Goal: Transaction & Acquisition: Purchase product/service

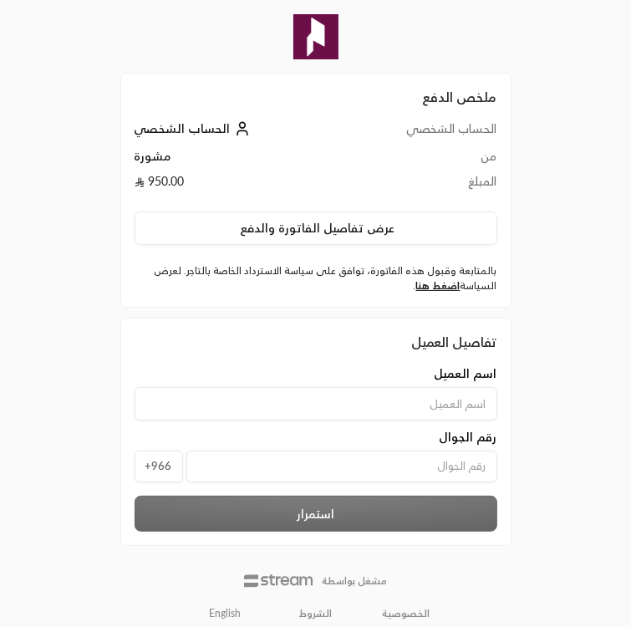
scroll to position [23, 0]
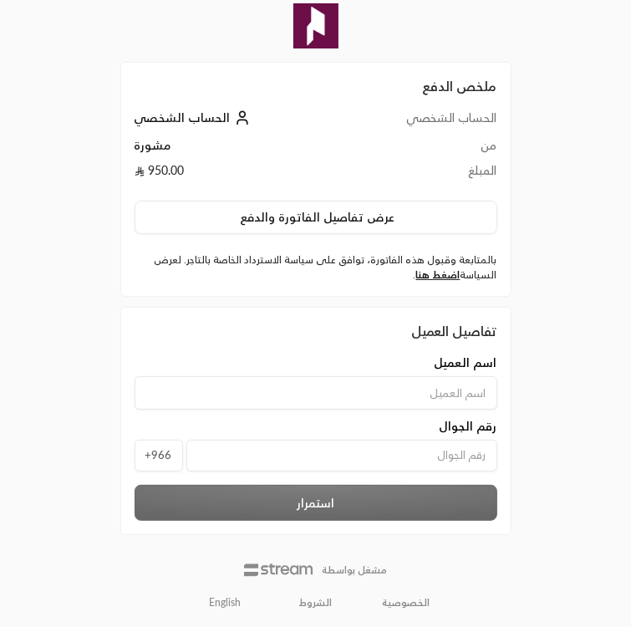
click at [298, 455] on input "tel" at bounding box center [341, 456] width 311 height 32
click at [328, 274] on label "بالمتابعة وقبول هذه الفاتورة، توافق على سياسة الاسترداد الخاصة بالتاجر. لعرض ال…" at bounding box center [316, 267] width 363 height 30
click at [575, 168] on div "ملخص الدفع الحساب الشخصي الحساب الشخصي من مشورة المبلغ 950.00 عرض تفاصيل الفاتو…" at bounding box center [315, 303] width 631 height 652
click at [547, 194] on div "ملخص الدفع الحساب الشخصي الحساب الشخصي من مشورة المبلغ 950.00 عرض تفاصيل الفاتو…" at bounding box center [315, 303] width 631 height 652
click at [450, 374] on div "اسم العميل" at bounding box center [316, 381] width 378 height 55
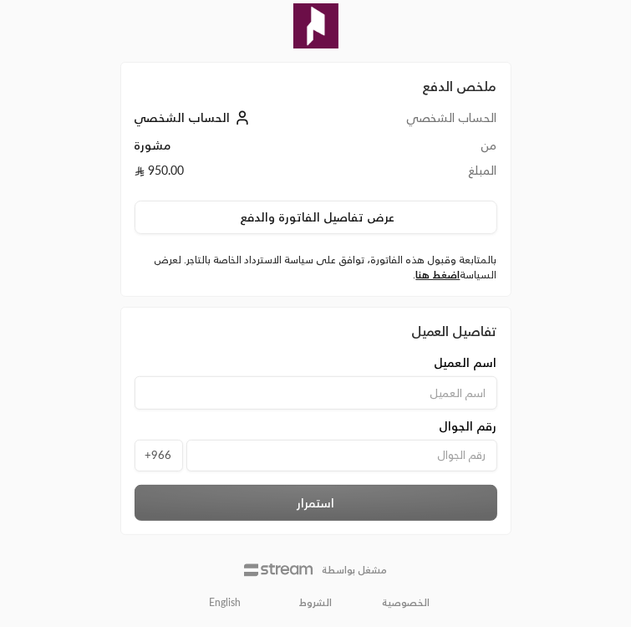
click at [449, 389] on input at bounding box center [316, 392] width 363 height 33
type input "[PERSON_NAME]"
click at [455, 452] on input "tel" at bounding box center [341, 456] width 311 height 32
paste input "569263738"
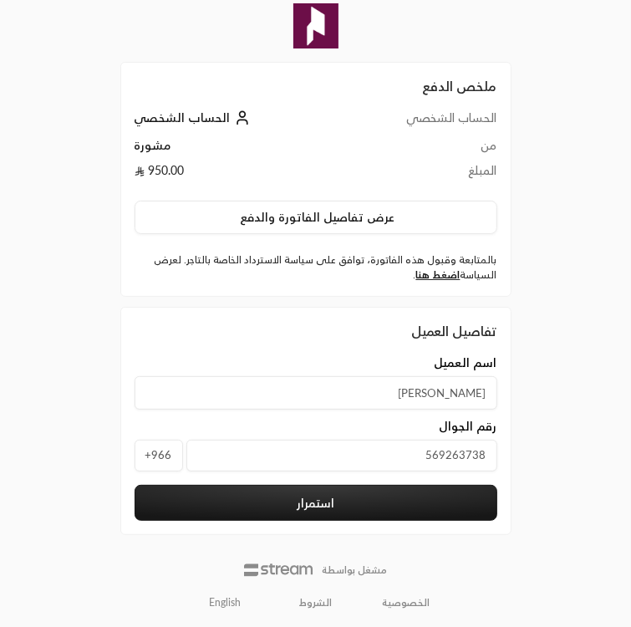
type input "569263738"
click at [542, 459] on div "ملخص الدفع الحساب الشخصي الحساب الشخصي من مشورة المبلغ 950.00 عرض تفاصيل الفاتو…" at bounding box center [315, 303] width 631 height 652
click at [363, 501] on button "استمرار" at bounding box center [316, 503] width 363 height 36
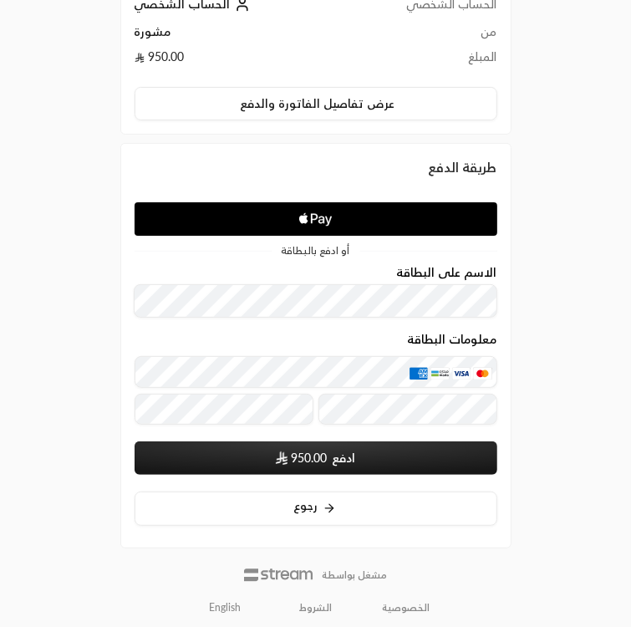
scroll to position [143, 0]
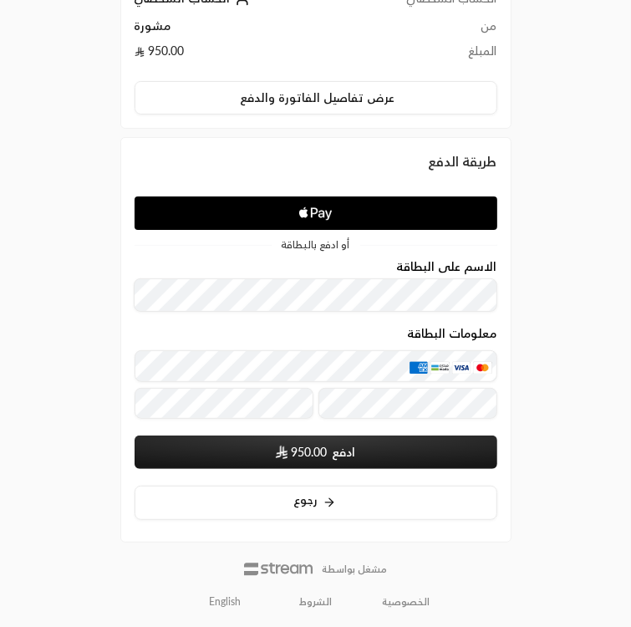
click at [535, 285] on div "ملخص الدفع الحساب الشخصي الحساب الشخصي من مشورة المبلغ 950.00 عرض تفاصيل الفاتو…" at bounding box center [315, 242] width 631 height 771
click at [66, 359] on div "ملخص الدفع الحساب الشخصي الحساب الشخصي من مشورة المبلغ 950.00 عرض تفاصيل الفاتو…" at bounding box center [315, 242] width 631 height 771
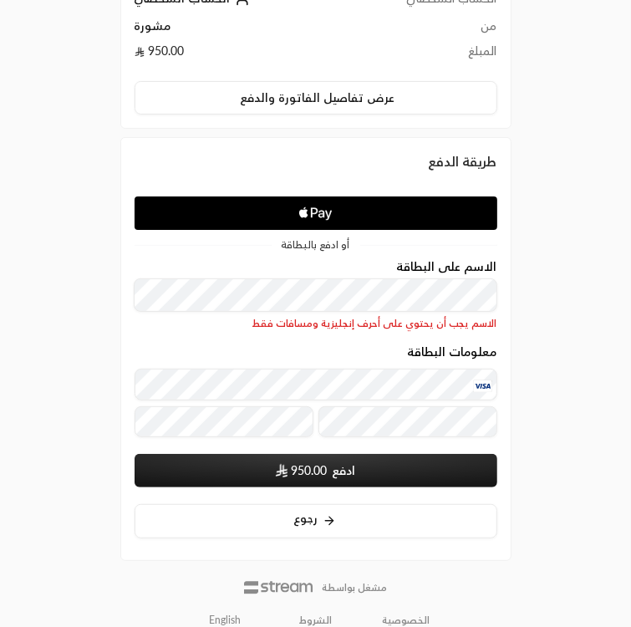
click at [232, 321] on p "الاسم يجب أن يحتوي على أحرف إنجليزية ومسافات فقط" at bounding box center [316, 323] width 363 height 13
click at [52, 322] on div "ملخص الدفع الحساب الشخصي الحساب الشخصي من مشورة المبلغ 950.00 عرض تفاصيل الفاتو…" at bounding box center [315, 251] width 631 height 789
click at [237, 330] on form "الاسم على البطاقة الاسم يجب أن يحتوي على أحرف إنجليزية ومسافات فقط معلومات البط…" at bounding box center [316, 373] width 363 height 227
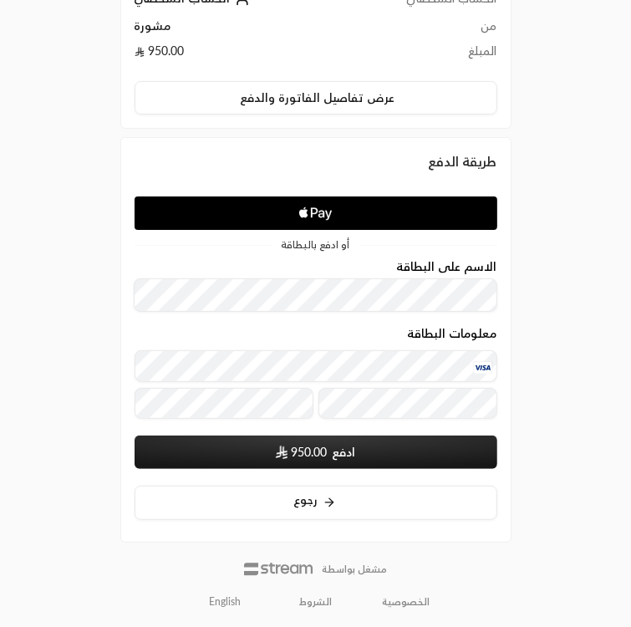
click at [433, 450] on button "ادفع 950.00" at bounding box center [316, 451] width 363 height 33
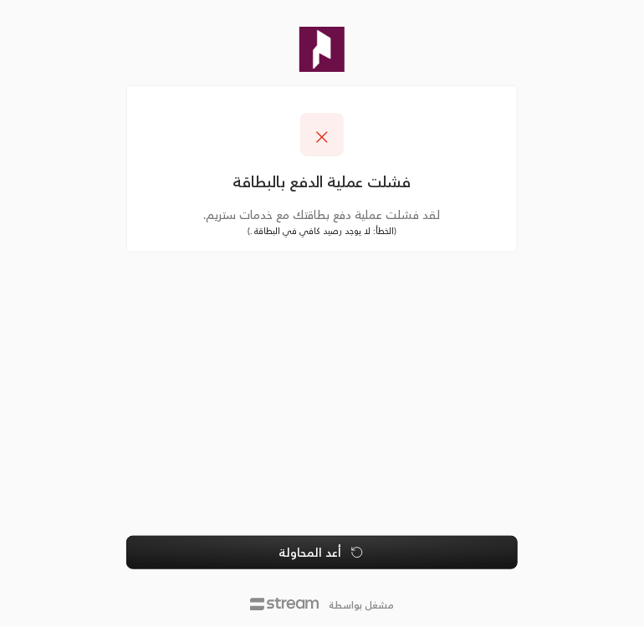
click at [316, 557] on button "أعد المحاولة" at bounding box center [321, 552] width 391 height 33
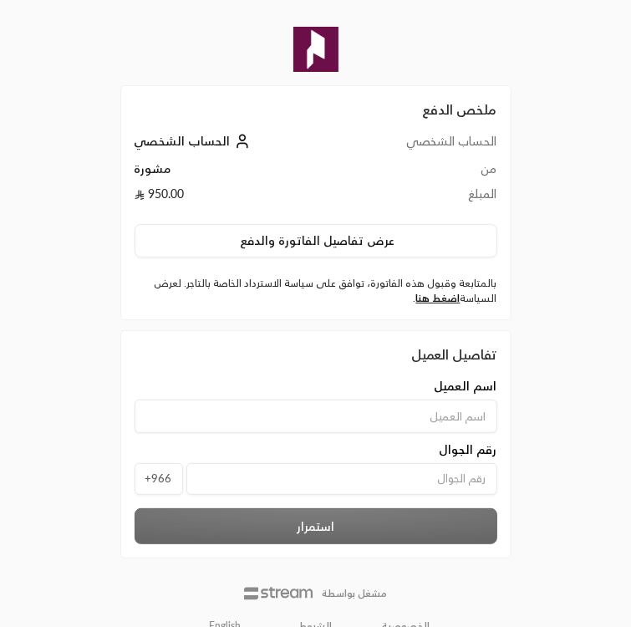
click at [303, 411] on input at bounding box center [316, 416] width 363 height 33
type input "[PERSON_NAME]"
click at [314, 485] on input "tel" at bounding box center [341, 479] width 311 height 32
paste input "569263738"
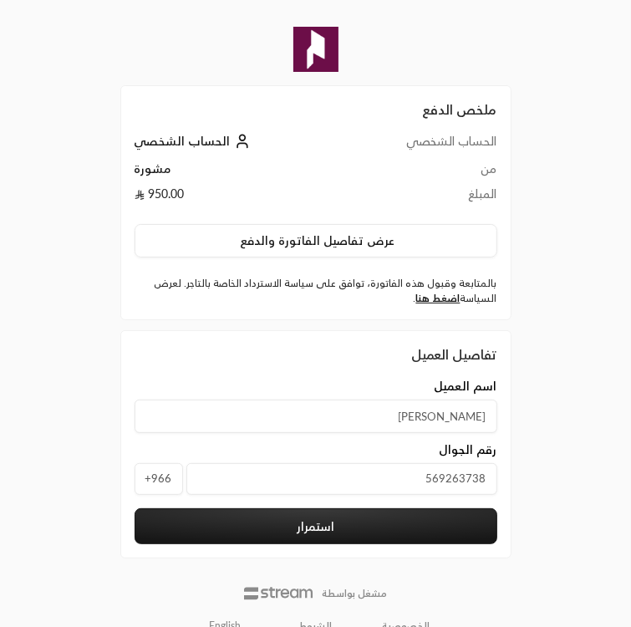
type input "569263738"
click at [64, 439] on div "ملخص الدفع الحساب الشخصي الحساب الشخصي من مشورة المبلغ 950.00 عرض تفاصيل الفاتو…" at bounding box center [315, 326] width 631 height 652
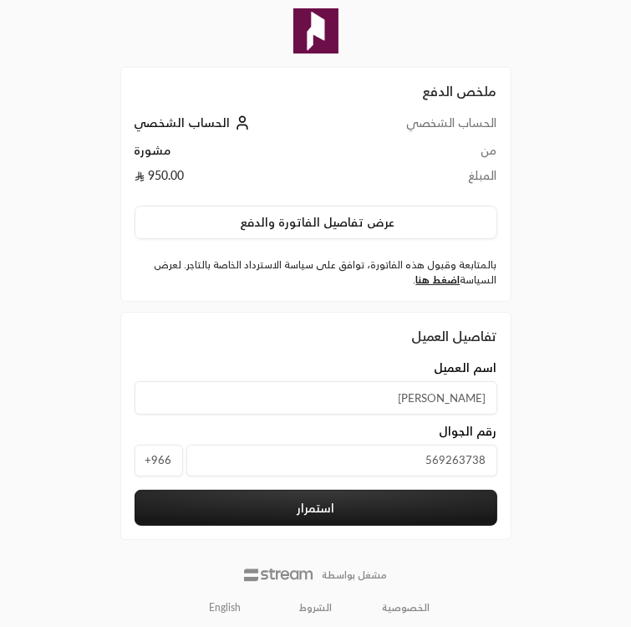
scroll to position [23, 0]
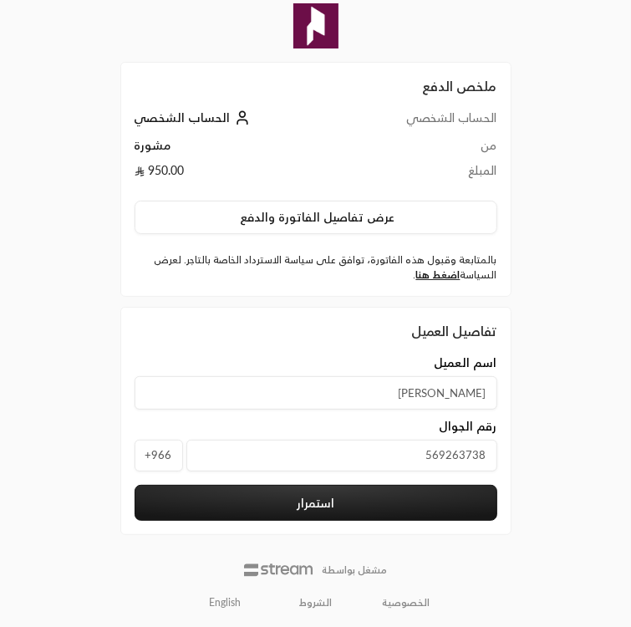
click at [445, 500] on button "استمرار" at bounding box center [316, 503] width 363 height 36
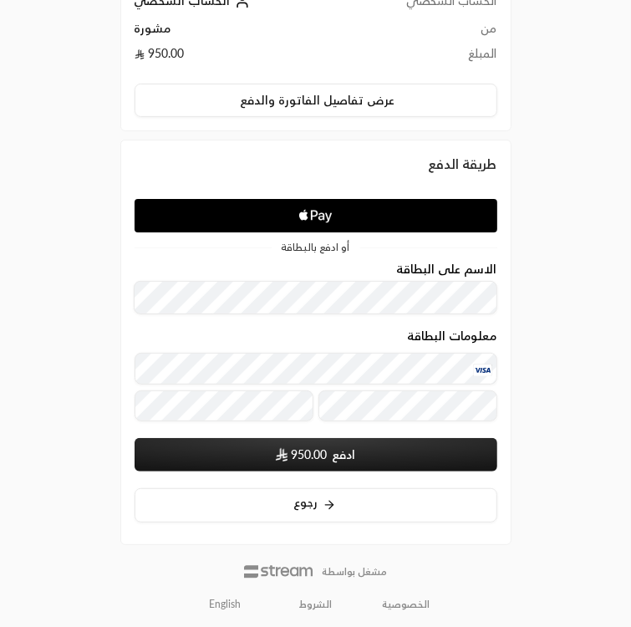
scroll to position [143, 0]
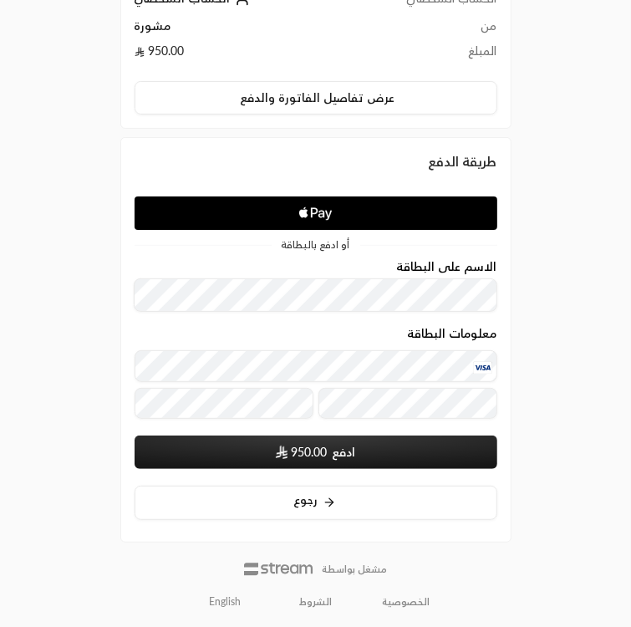
click at [428, 448] on button "ادفع 950.00" at bounding box center [316, 451] width 363 height 33
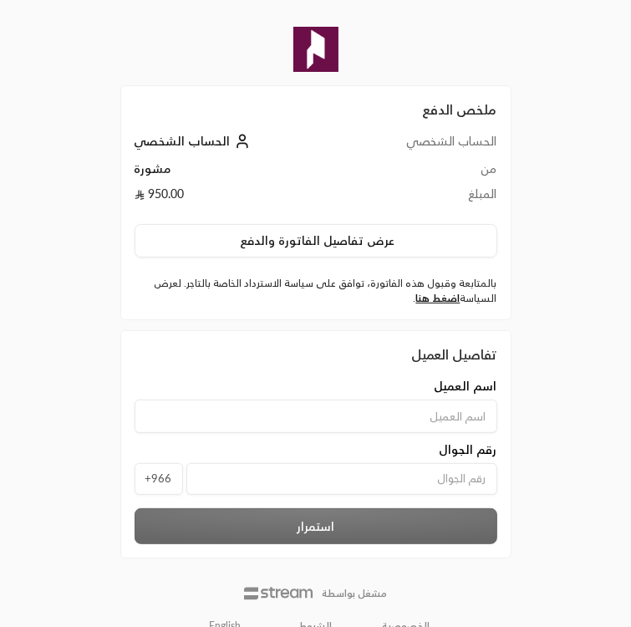
click at [431, 409] on input at bounding box center [316, 416] width 363 height 33
type input "[PERSON_NAME]"
click at [384, 476] on input "tel" at bounding box center [341, 479] width 311 height 32
paste input "569263738"
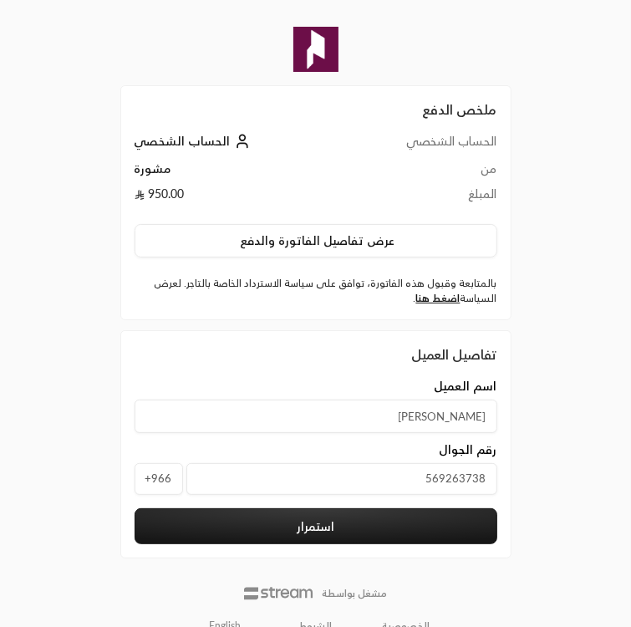
type input "569263738"
click at [552, 466] on div "ملخص الدفع الحساب الشخصي الحساب الشخصي من مشورة المبلغ 950.00 عرض تفاصيل الفاتو…" at bounding box center [315, 326] width 631 height 652
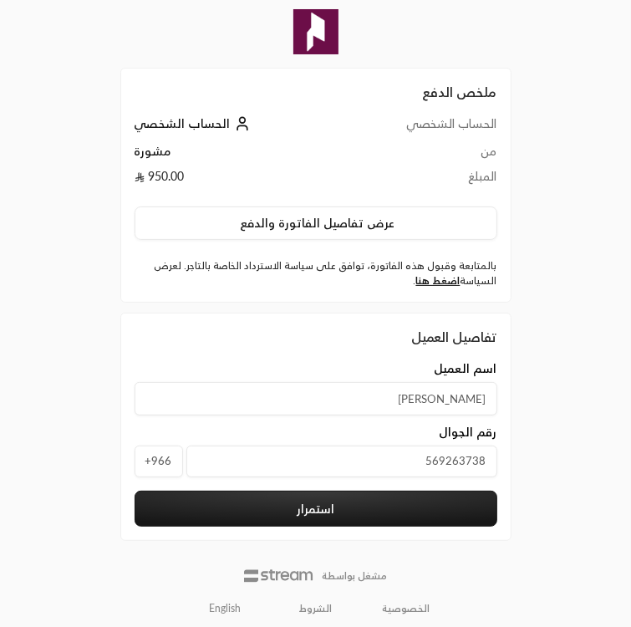
scroll to position [23, 0]
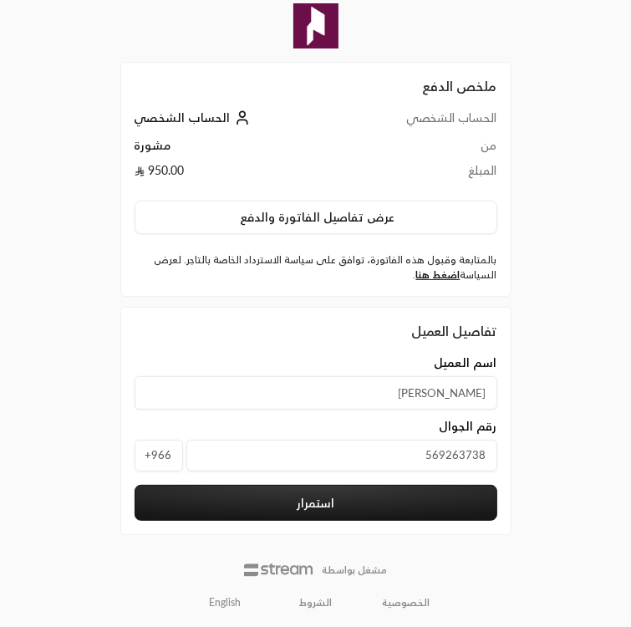
click at [475, 509] on button "استمرار" at bounding box center [316, 503] width 363 height 36
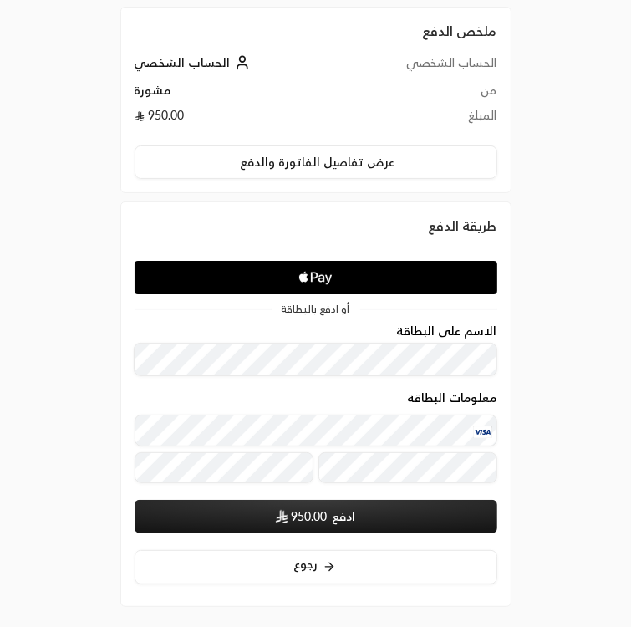
scroll to position [143, 0]
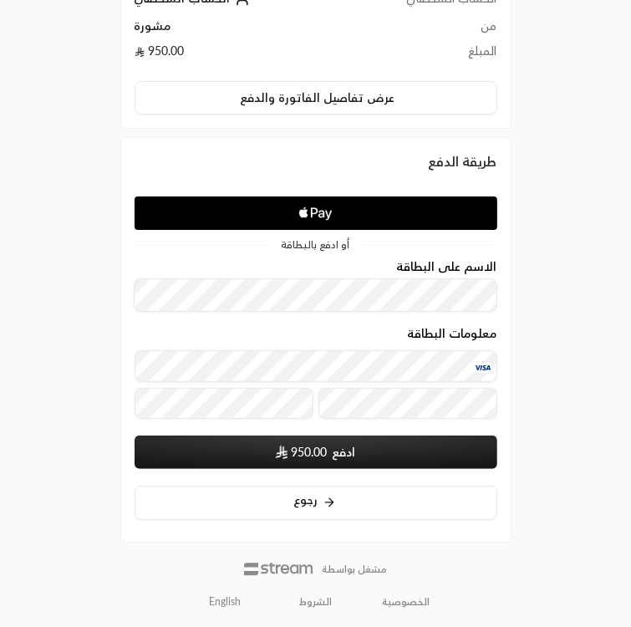
click at [437, 445] on button "ادفع 950.00" at bounding box center [316, 451] width 363 height 33
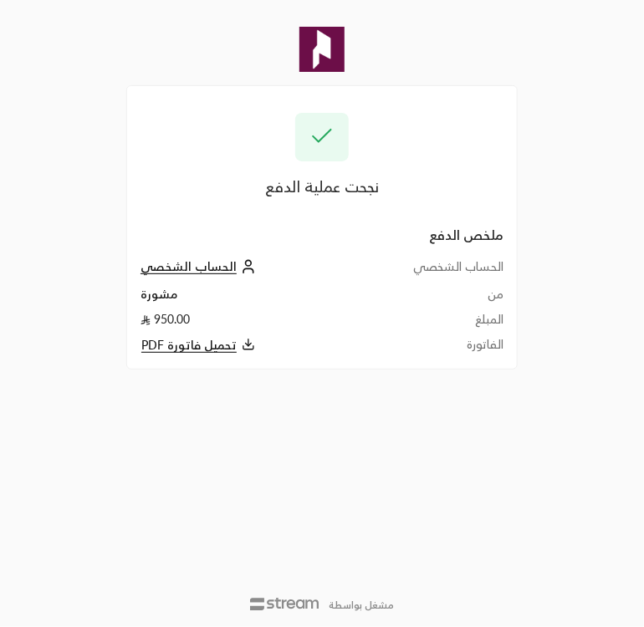
click at [207, 349] on span "تحميل فاتورة PDF" at bounding box center [188, 345] width 95 height 15
